Goal: Navigation & Orientation: Find specific page/section

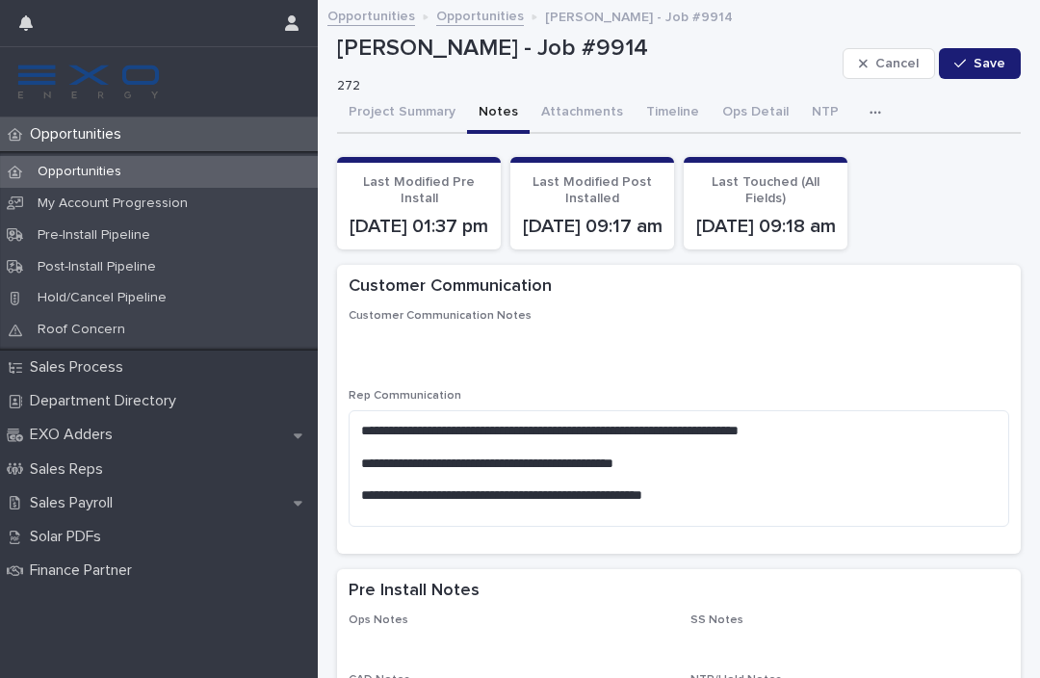
click at [157, 491] on div "Sales Payroll" at bounding box center [159, 503] width 318 height 34
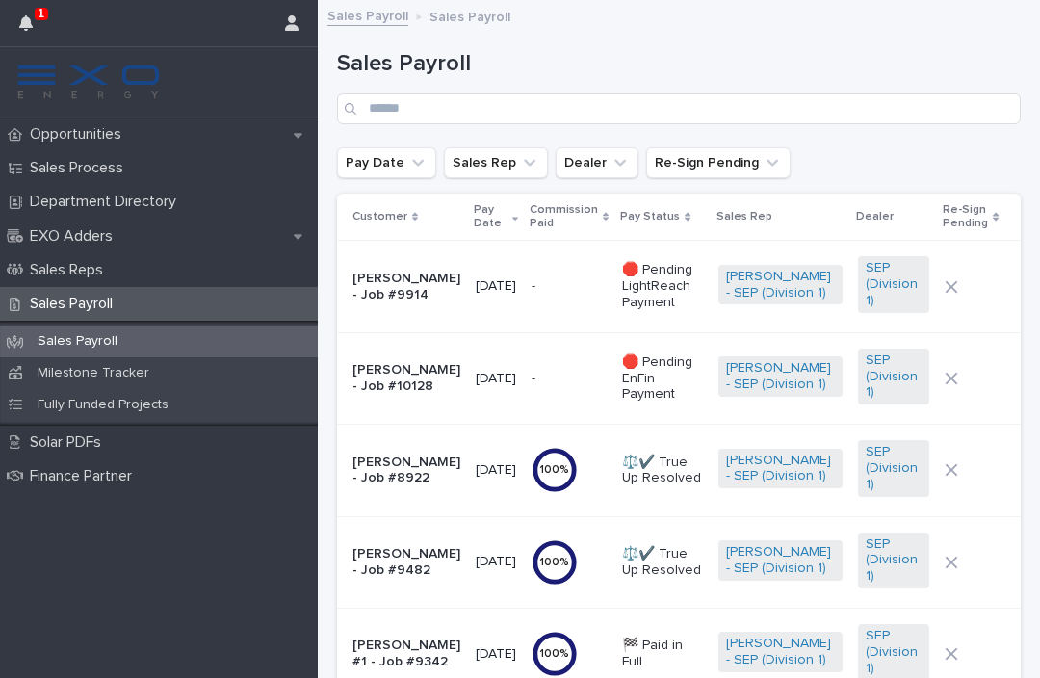
click at [23, 26] on icon "button" at bounding box center [25, 22] width 13 height 15
click at [149, 150] on div "Opportunities" at bounding box center [159, 134] width 318 height 34
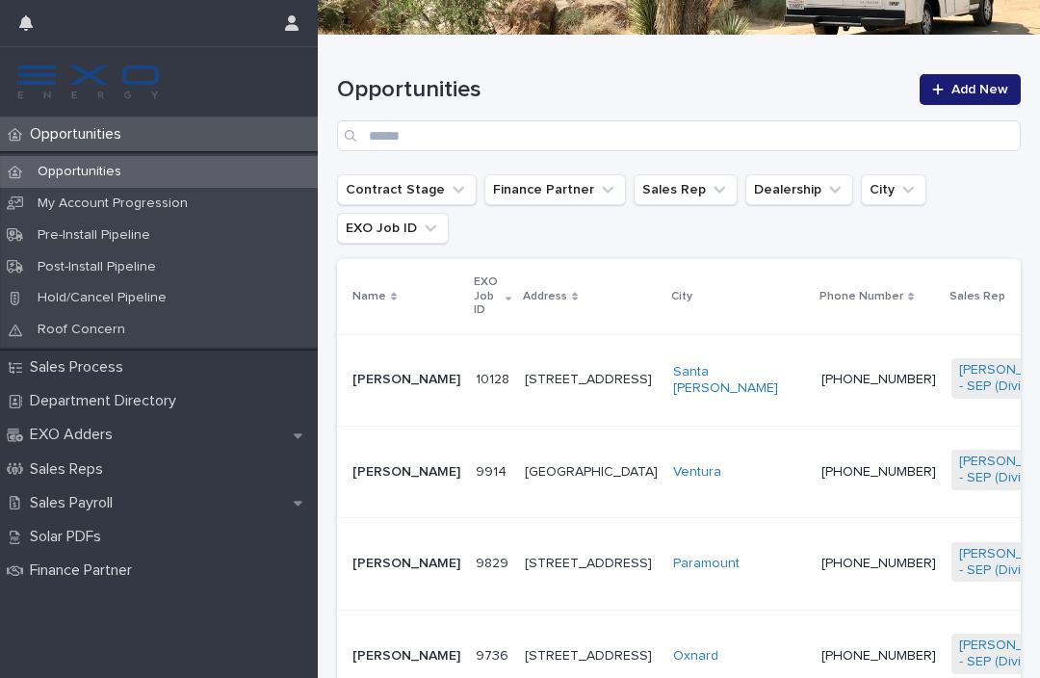
scroll to position [266, 0]
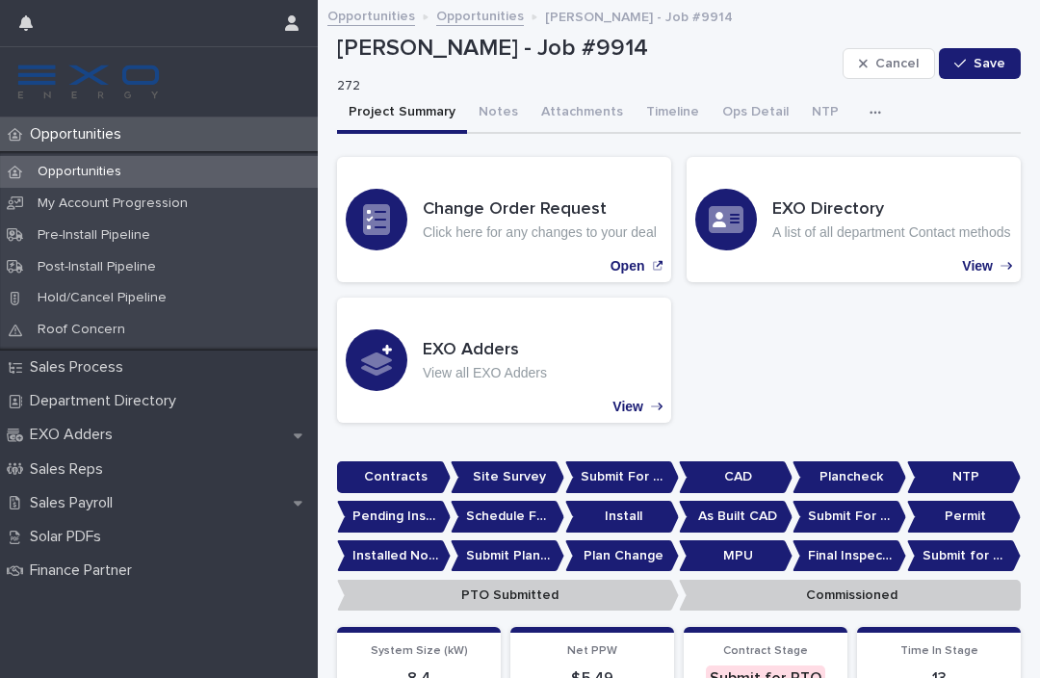
click at [508, 93] on button "Notes" at bounding box center [498, 113] width 63 height 40
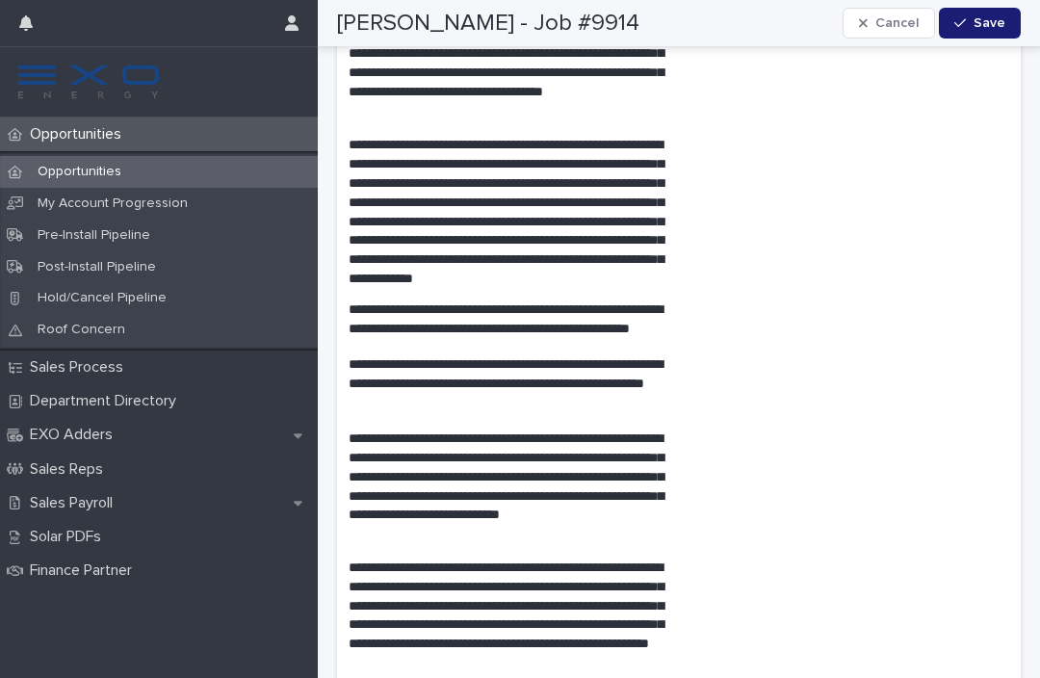
scroll to position [3988, 0]
